Goal: Find specific page/section: Find specific page/section

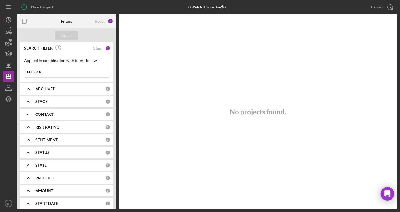
click at [67, 73] on input "suncore" at bounding box center [66, 71] width 84 height 11
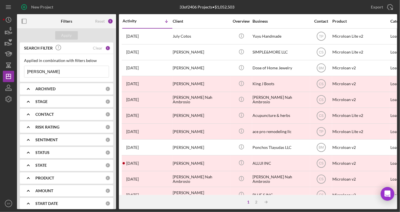
type input "[PERSON_NAME]"
